Goal: Information Seeking & Learning: Find specific fact

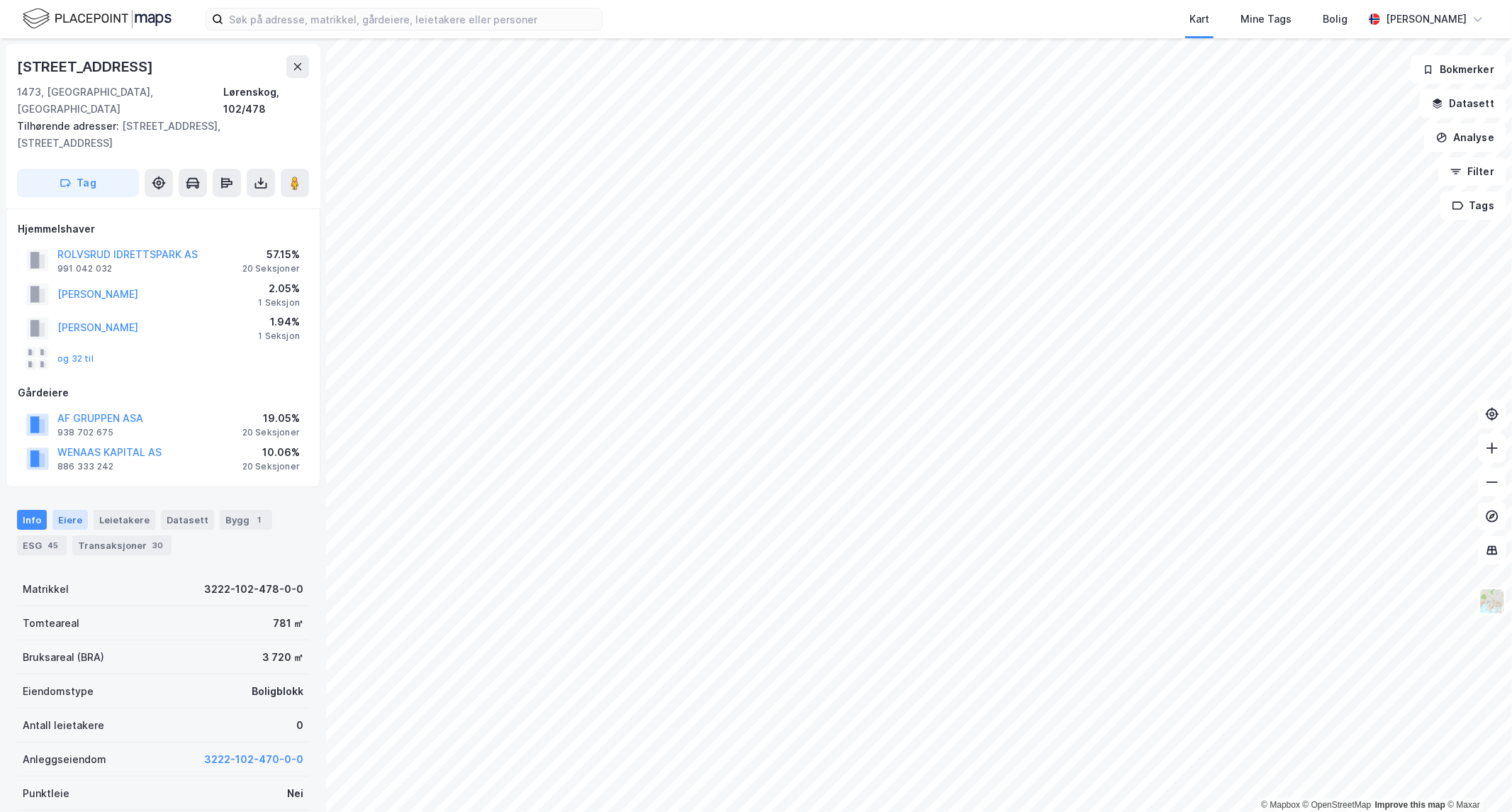
click at [74, 510] on div "Eiere" at bounding box center [70, 520] width 35 height 20
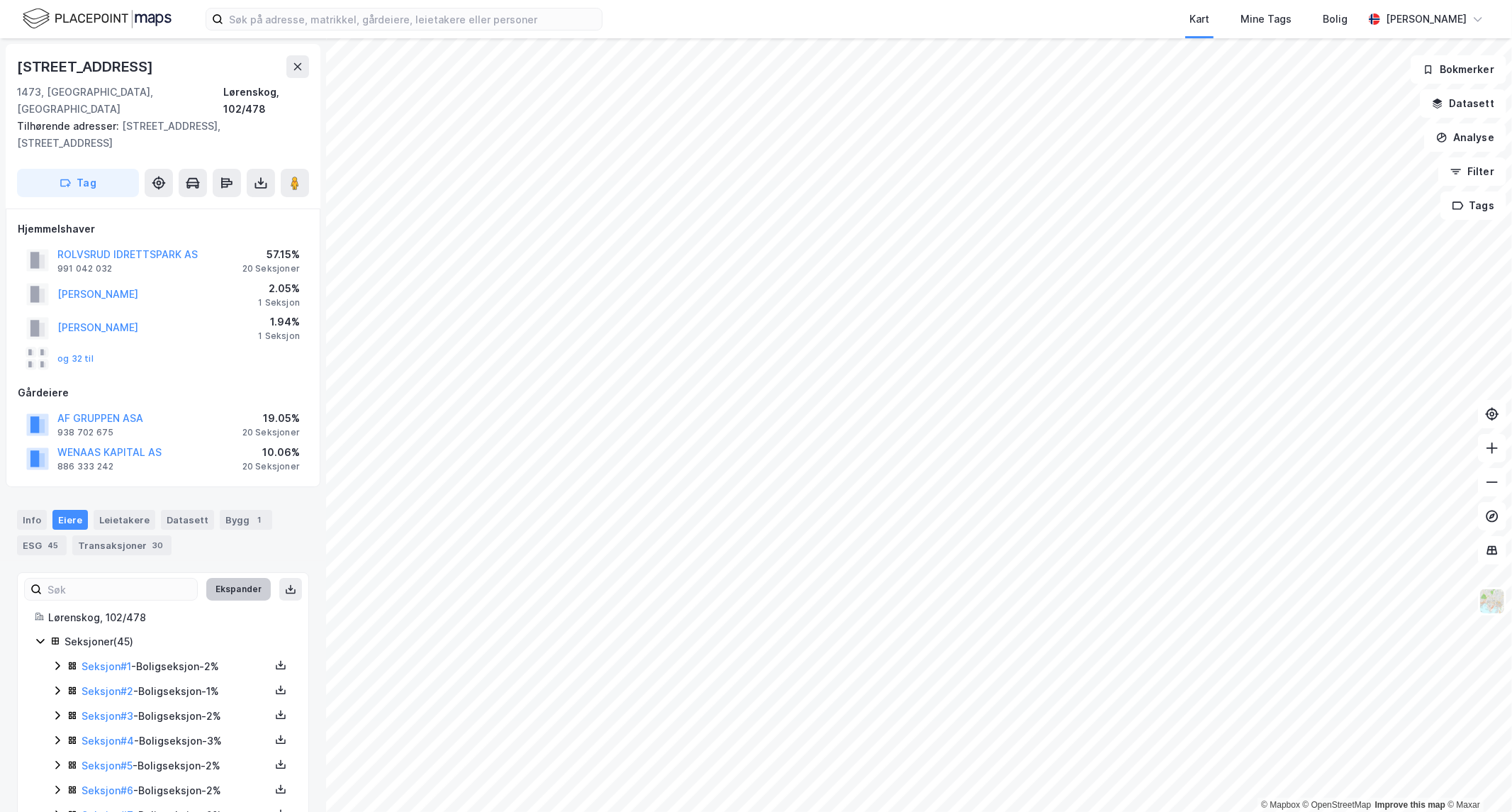
click at [218, 577] on button "Ekspander" at bounding box center [238, 588] width 64 height 23
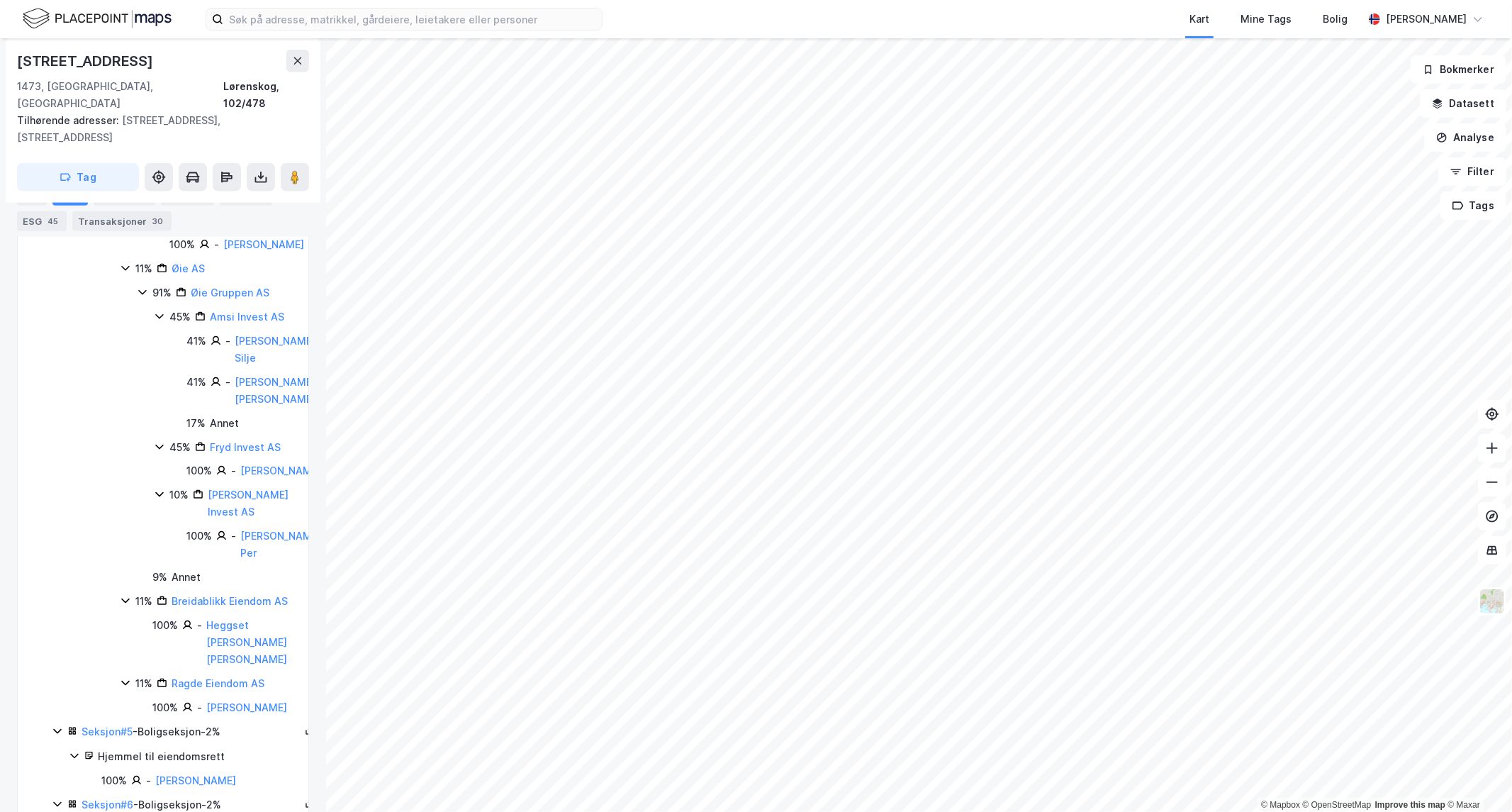
scroll to position [1140, 0]
